Goal: Transaction & Acquisition: Purchase product/service

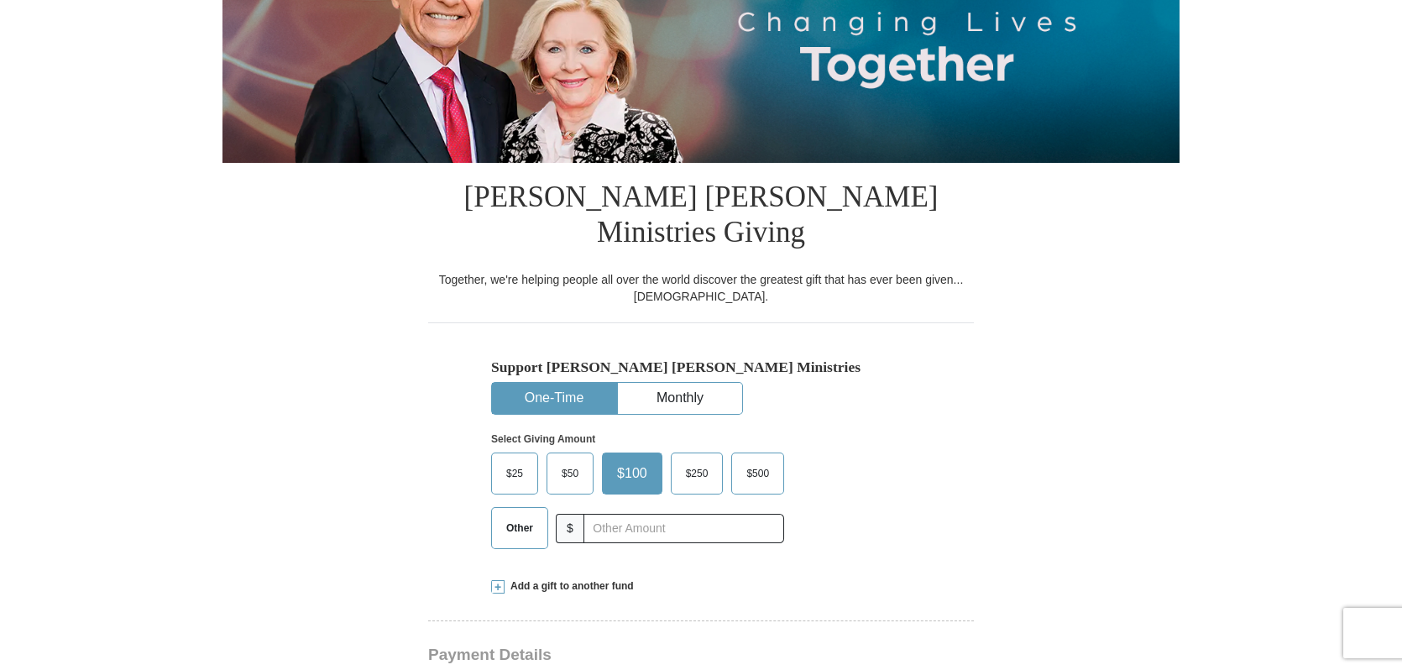
scroll to position [408, 0]
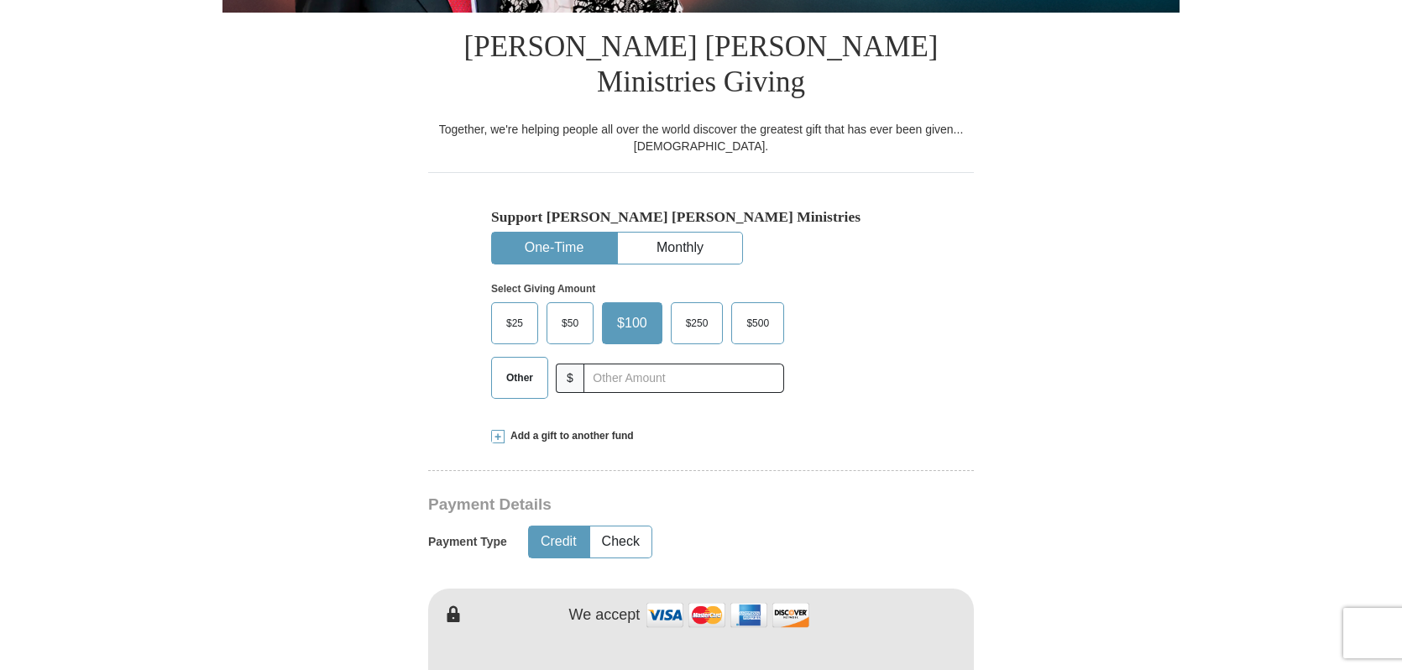
click at [569, 311] on span "$50" at bounding box center [570, 323] width 34 height 25
click at [0, 0] on input "$50" at bounding box center [0, 0] width 0 height 0
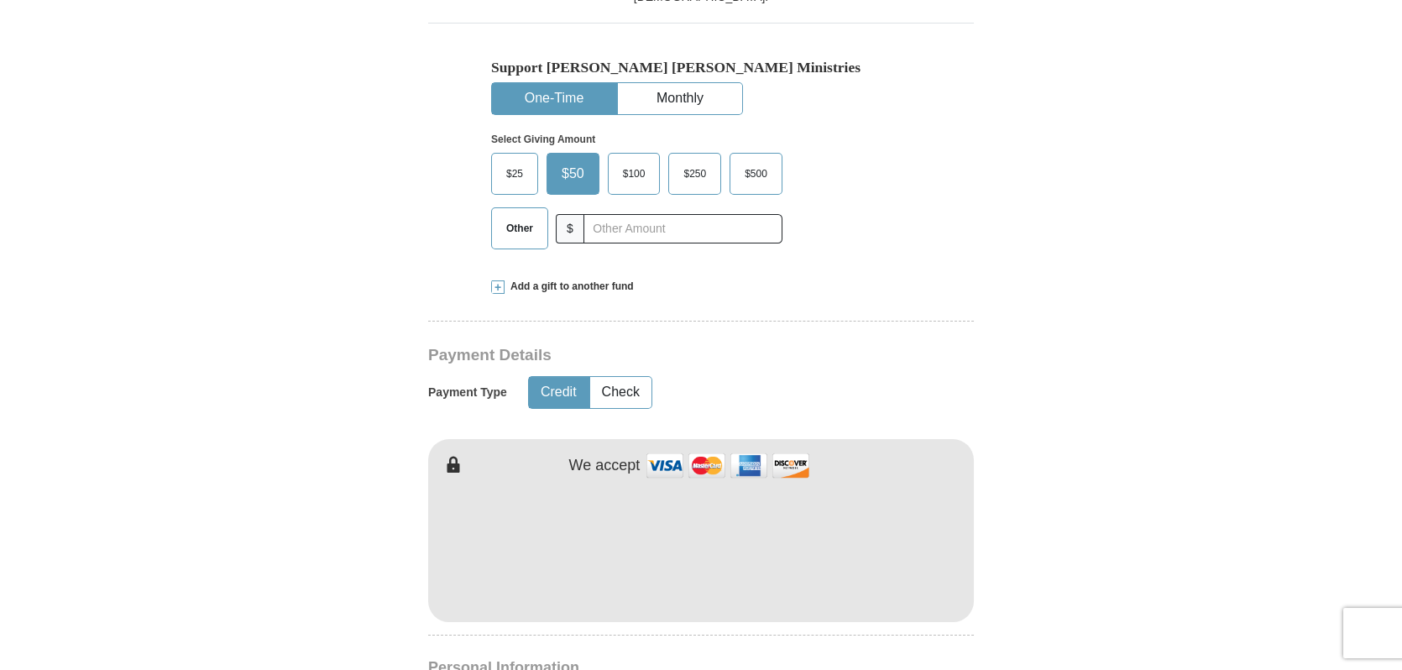
scroll to position [639, 0]
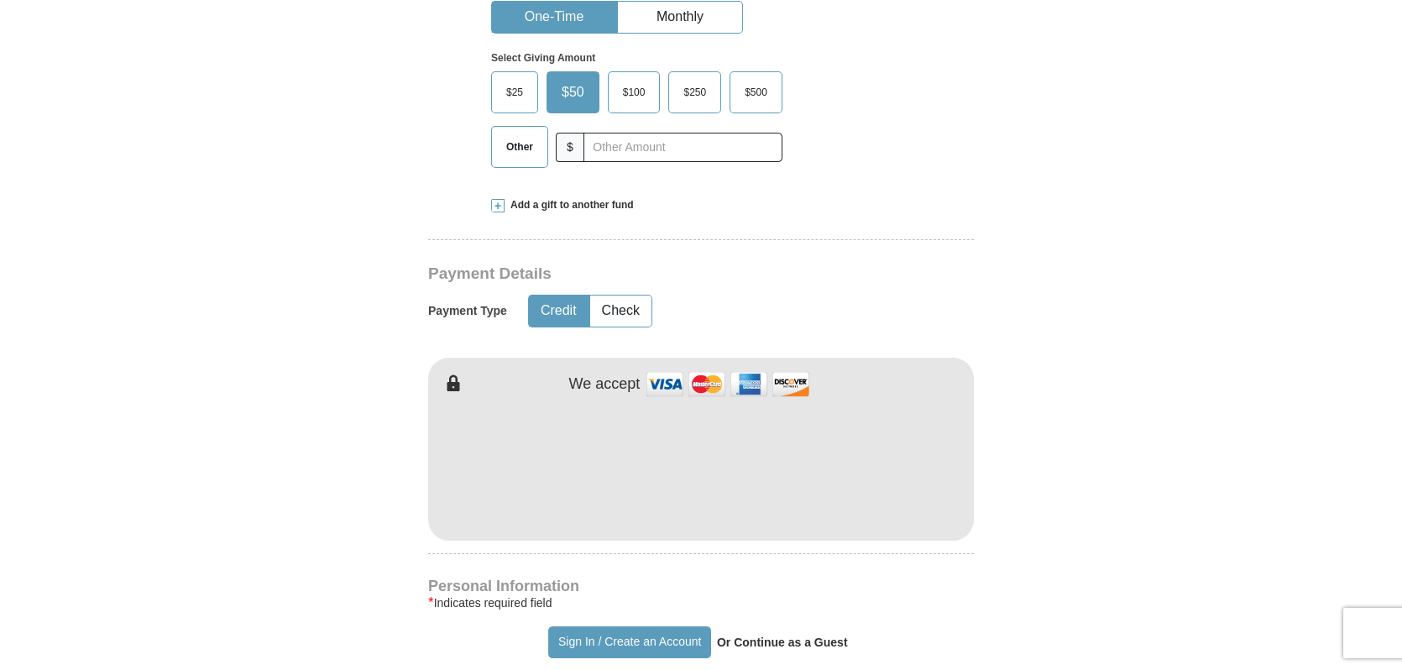
type button "[URL][DOMAIN_NAME]"
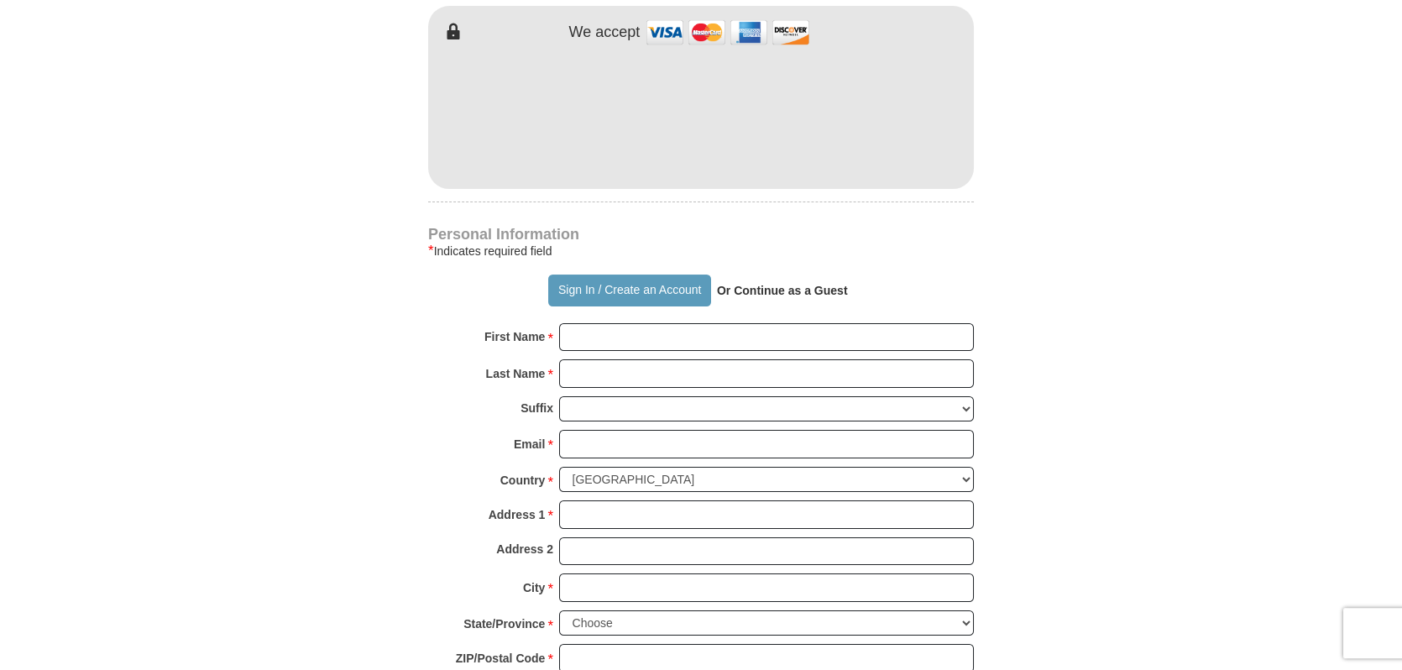
scroll to position [992, 0]
click at [605, 322] on input "First Name *" at bounding box center [766, 336] width 415 height 29
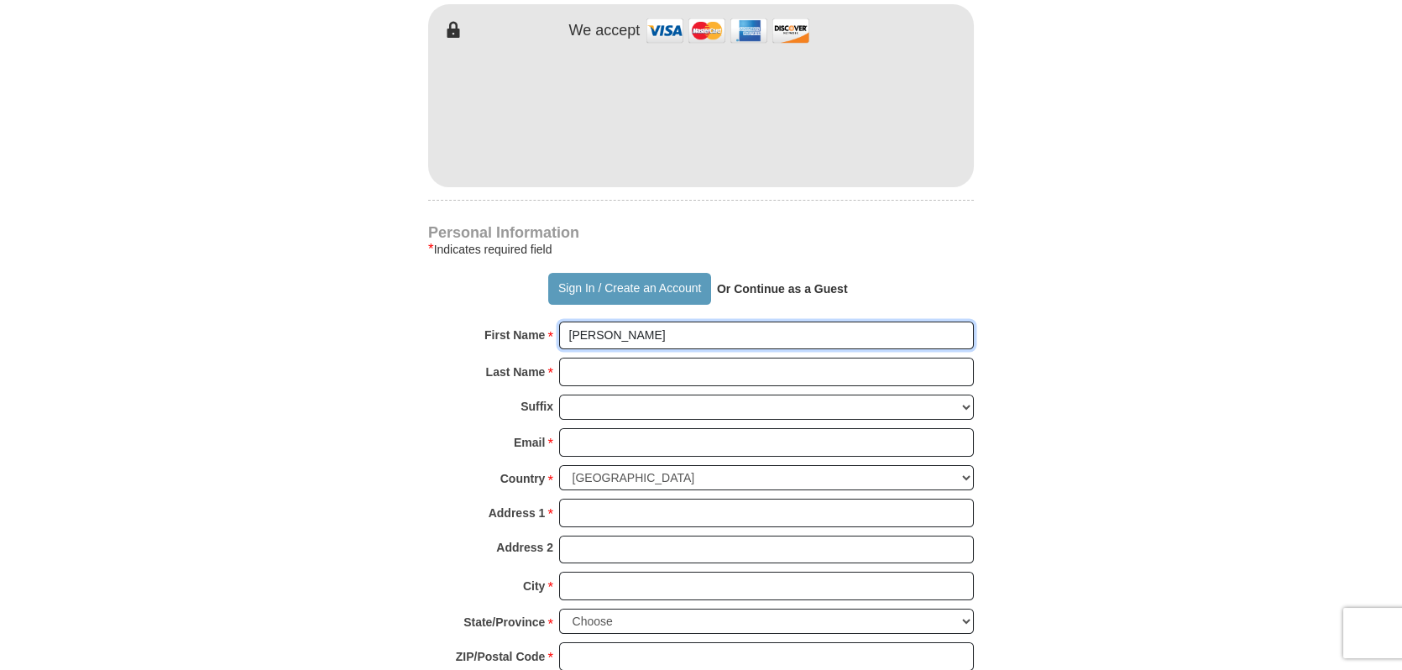
type input "[PERSON_NAME]"
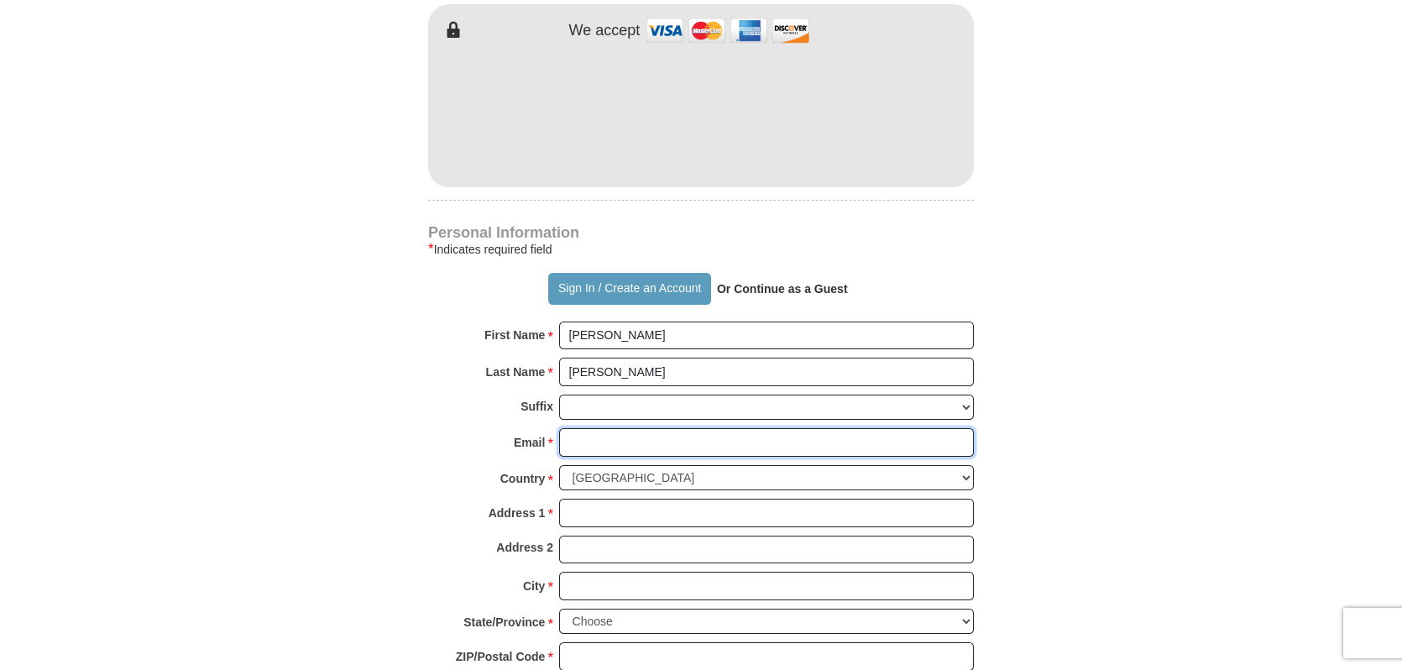
type input "[EMAIL_ADDRESS][DOMAIN_NAME]"
type input "[STREET_ADDRESS]"
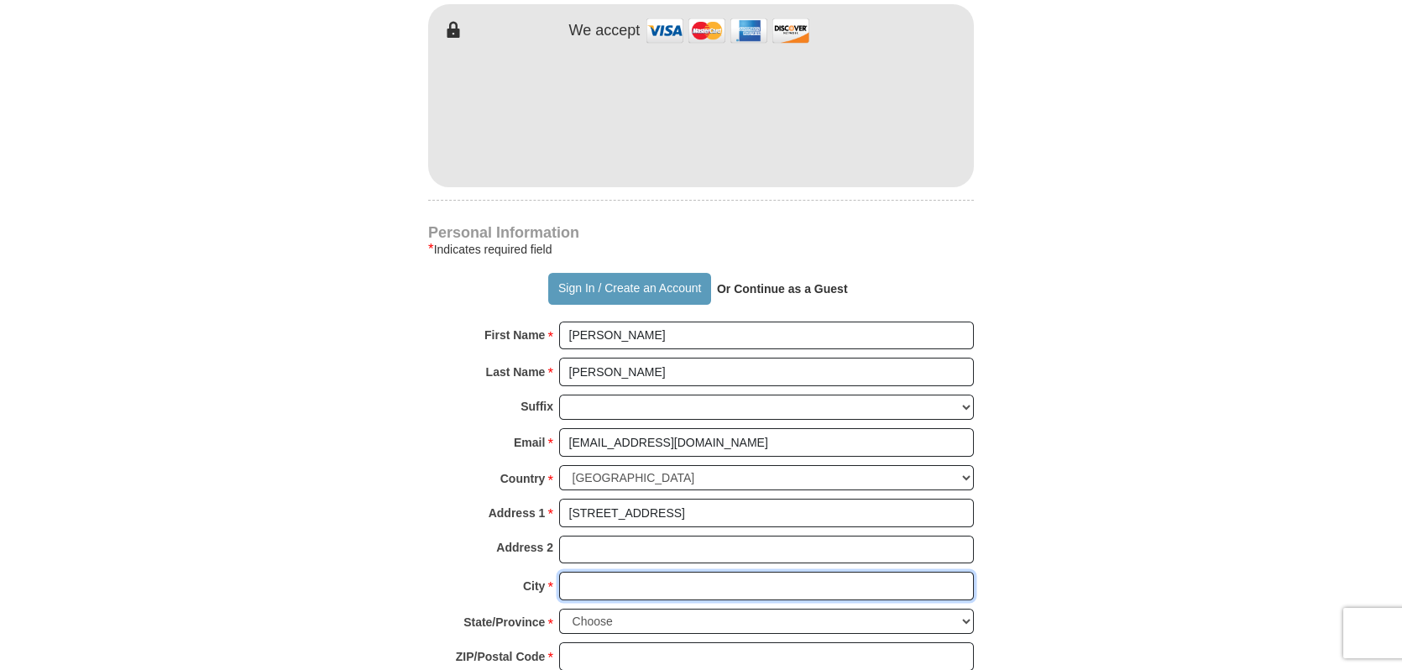
type input "[GEOGRAPHIC_DATA]"
select select "[GEOGRAPHIC_DATA]"
type input "75067"
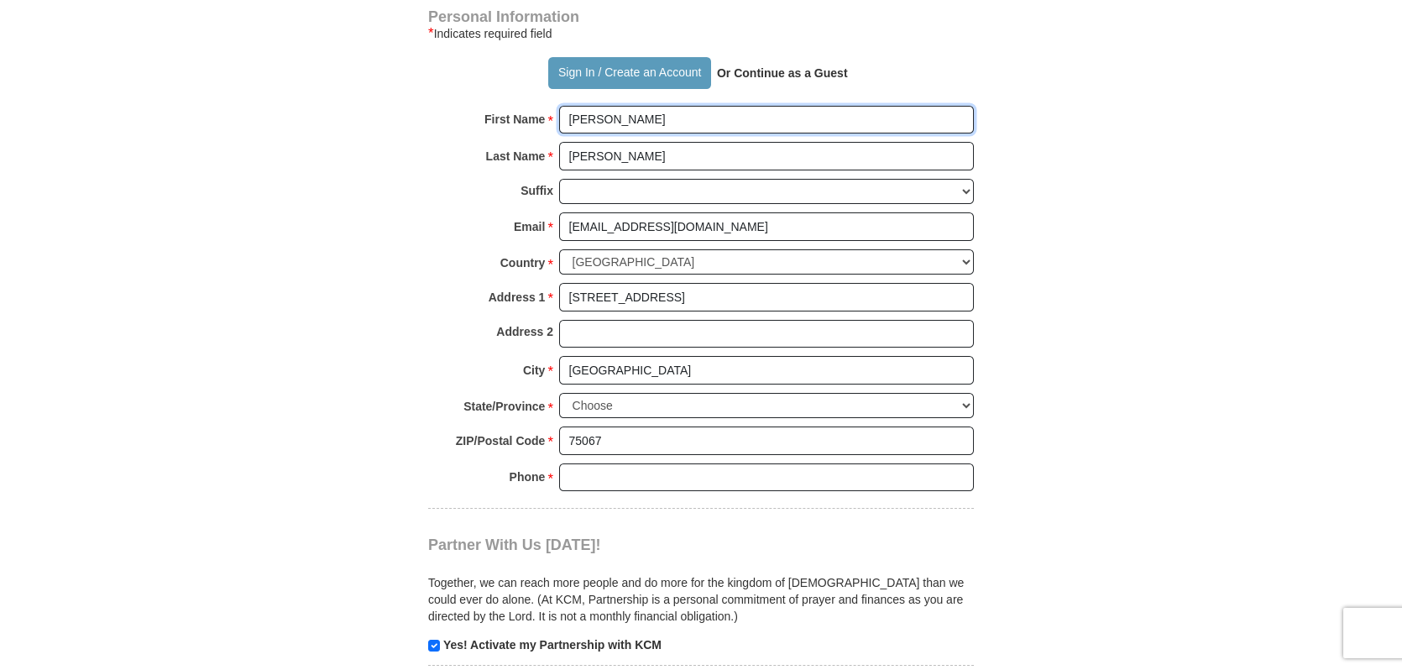
scroll to position [1210, 0]
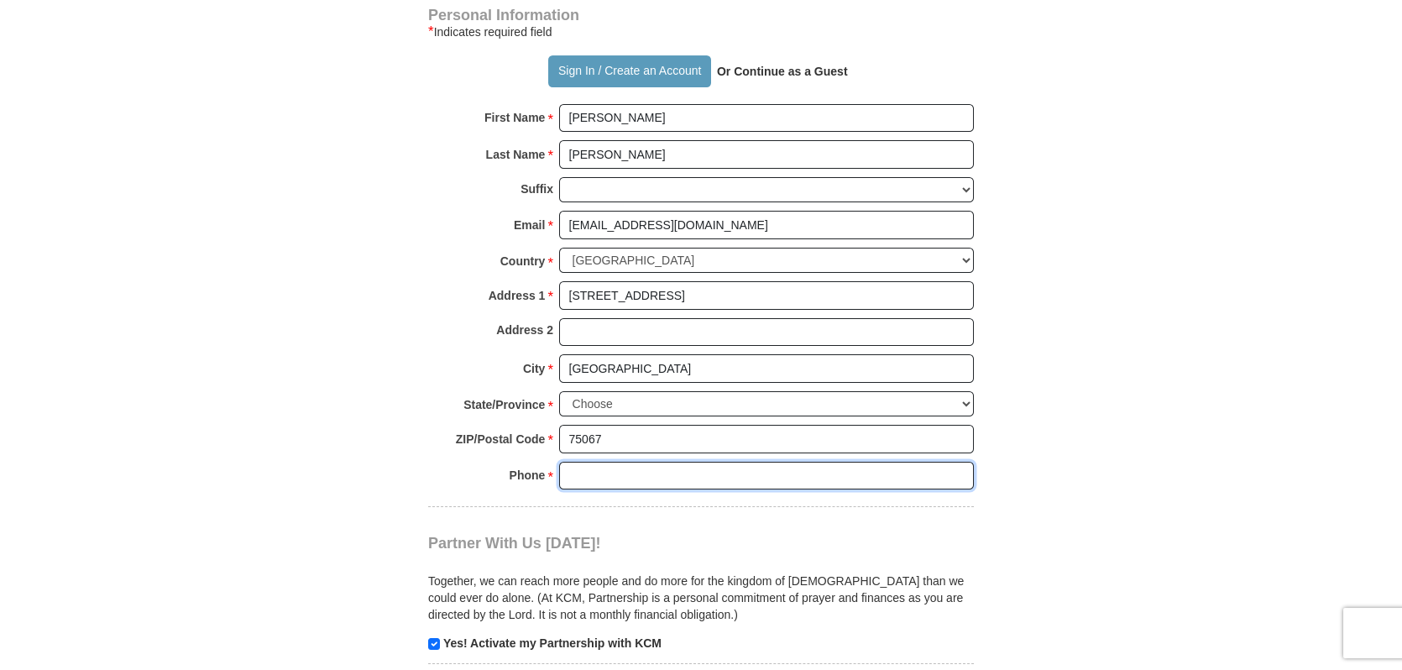
click at [628, 462] on input "Phone * *" at bounding box center [766, 476] width 415 height 29
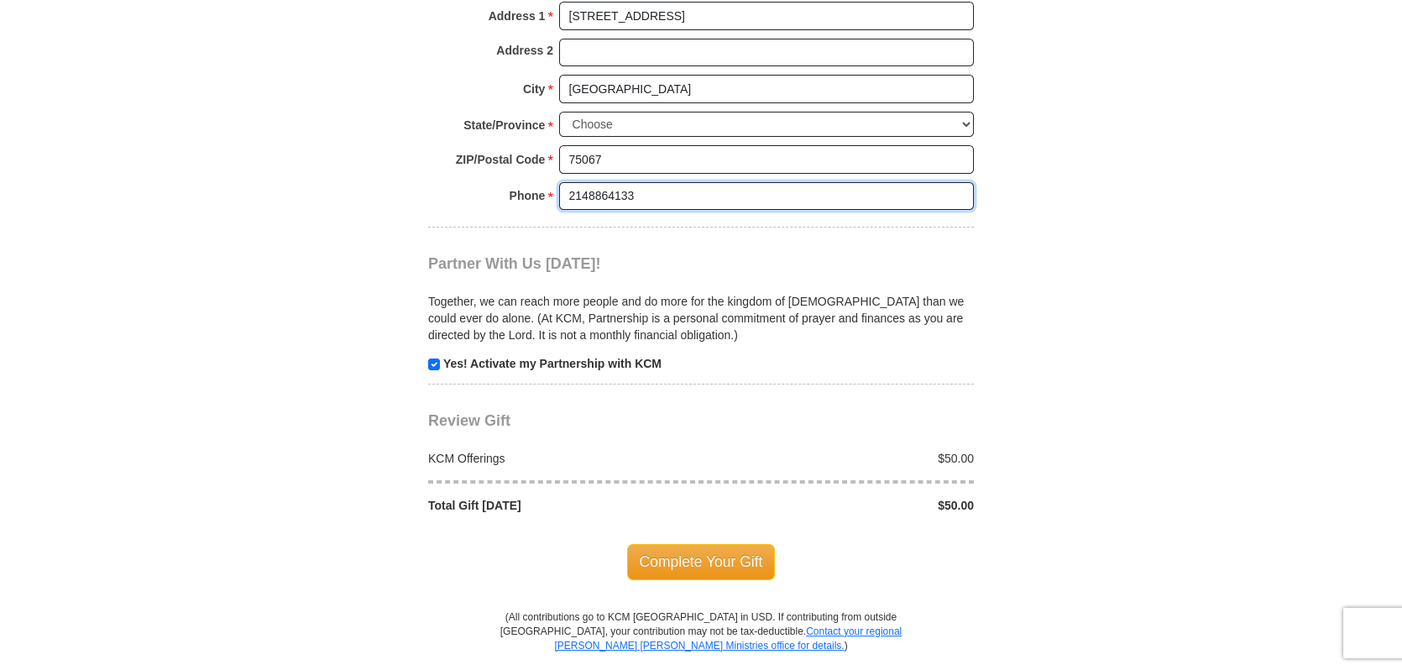
scroll to position [1482, 0]
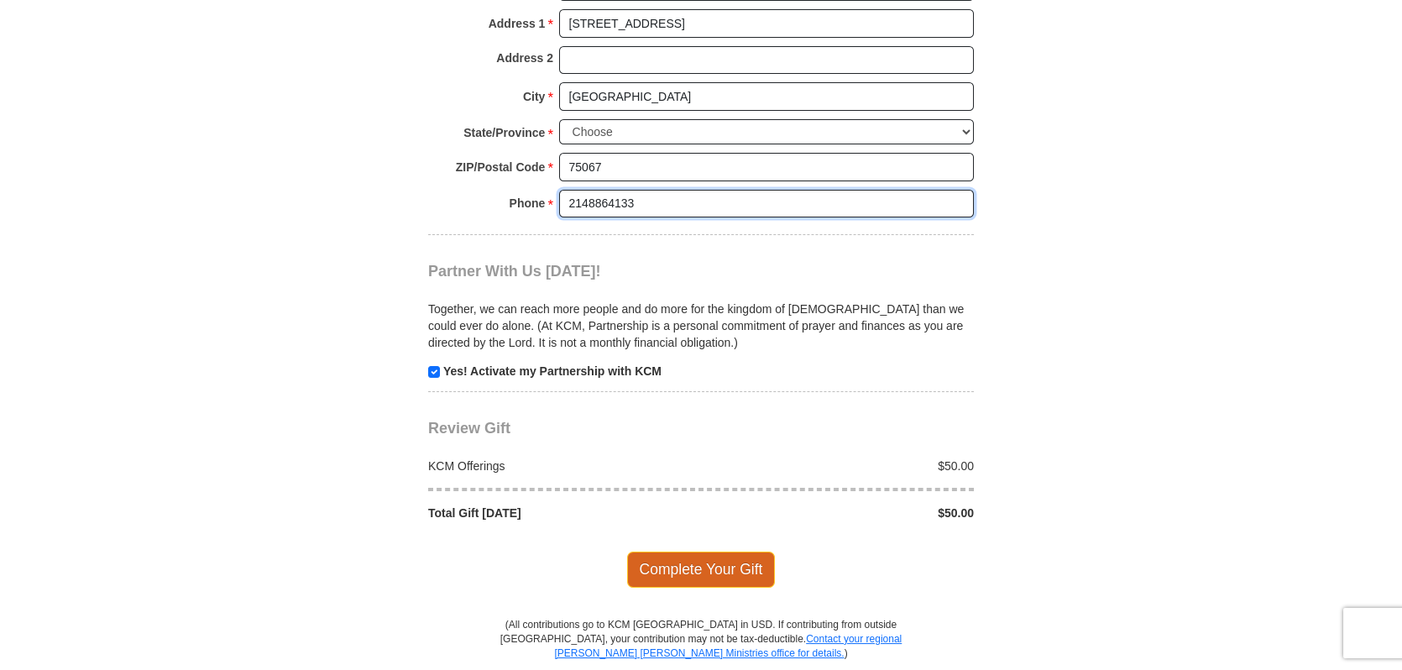
type input "2148864133"
click at [692, 552] on span "Complete Your Gift" at bounding box center [701, 569] width 149 height 35
